Goal: Information Seeking & Learning: Learn about a topic

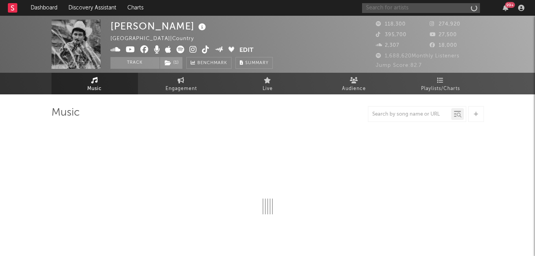
click at [408, 7] on input "text" at bounding box center [421, 8] width 118 height 10
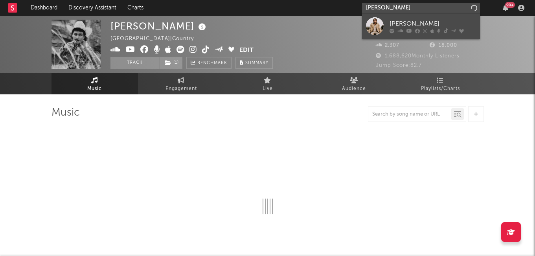
type input "[PERSON_NAME]"
click at [400, 22] on div "[PERSON_NAME]" at bounding box center [432, 23] width 86 height 9
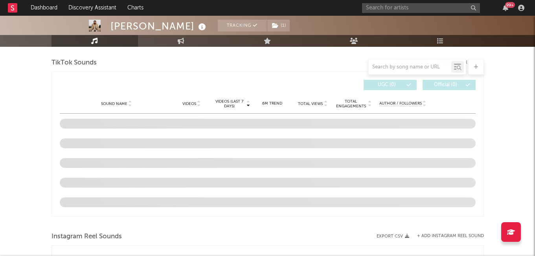
select select "6m"
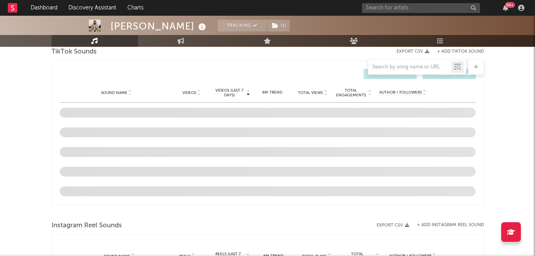
scroll to position [542, 0]
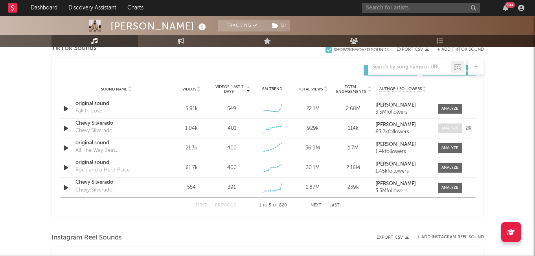
click at [442, 131] on div at bounding box center [449, 128] width 17 height 6
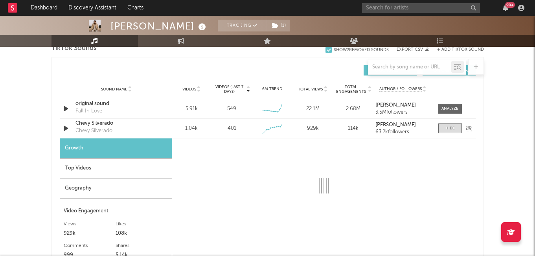
click at [100, 127] on div "Chevy Silverado" at bounding box center [116, 123] width 82 height 8
select select "1w"
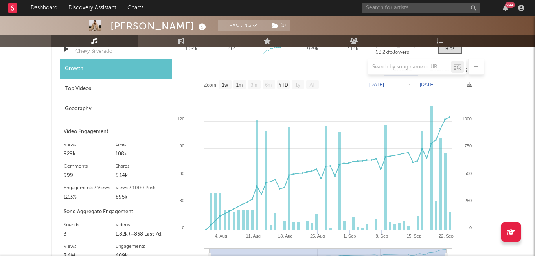
scroll to position [636, 0]
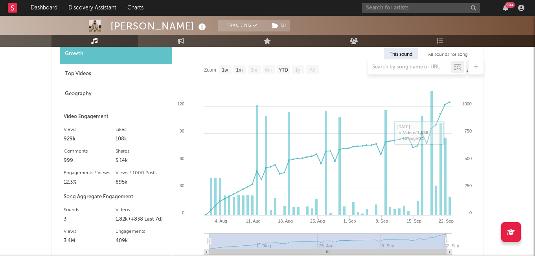
click at [505, 133] on div "[PERSON_NAME] Tracking ( 1 ) [GEOGRAPHIC_DATA] | Country Edit Tracking ( 1 ) Em…" at bounding box center [267, 81] width 535 height 1403
